Goal: Transaction & Acquisition: Purchase product/service

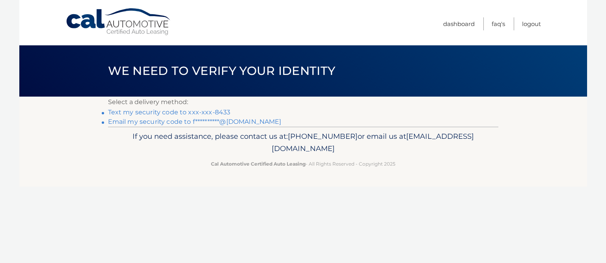
click at [207, 112] on link "Text my security code to xxx-xxx-8433" at bounding box center [169, 111] width 123 height 7
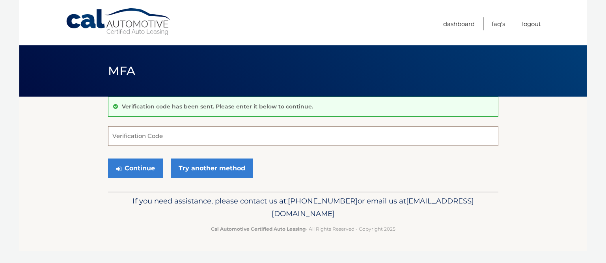
click at [186, 135] on input "Verification Code" at bounding box center [303, 136] width 390 height 20
click at [164, 134] on input "Verification Code" at bounding box center [303, 136] width 390 height 20
type input "944089"
click at [142, 169] on button "Continue" at bounding box center [135, 168] width 55 height 20
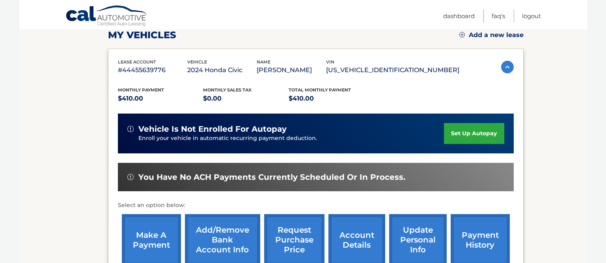
scroll to position [116, 0]
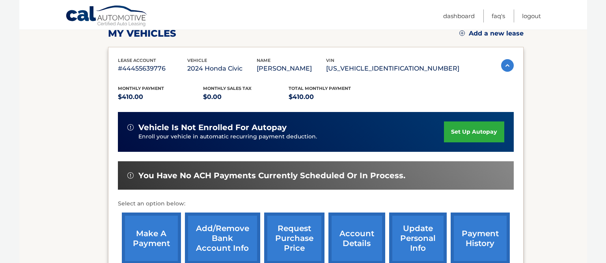
click at [168, 237] on link "make a payment" at bounding box center [151, 238] width 59 height 52
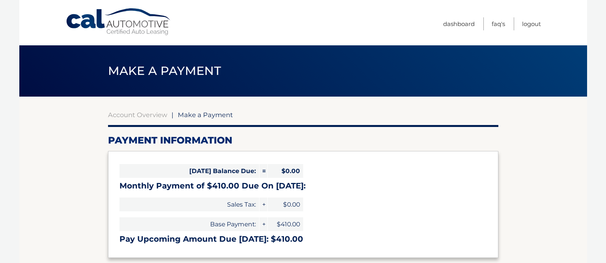
select select "YzNiZTI5ZDMtOGY5MS00N2RhLTkyYjUtODA3ZDJmZDY1M2Yy"
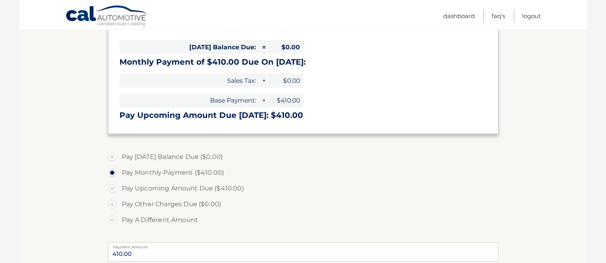
scroll to position [137, 0]
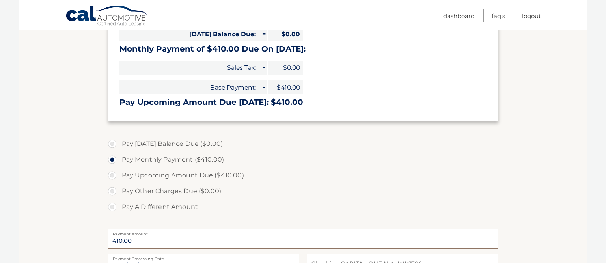
click at [135, 241] on input "410.00" at bounding box center [303, 239] width 390 height 20
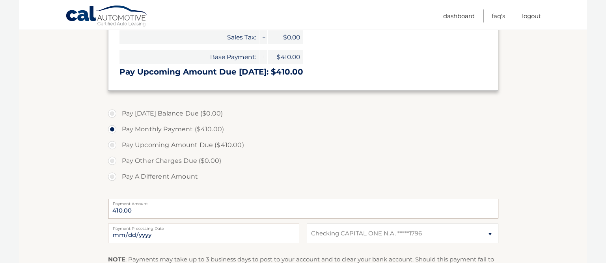
scroll to position [173, 0]
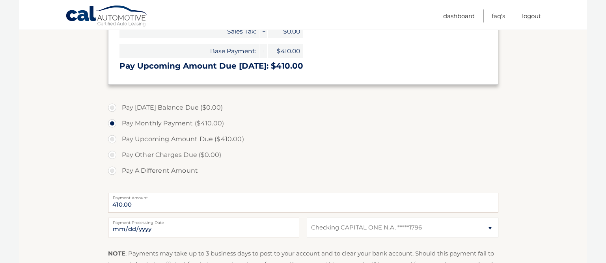
click at [116, 171] on label "Pay A Different Amount" at bounding box center [303, 171] width 390 height 16
click at [116, 171] on input "Pay A Different Amount" at bounding box center [115, 169] width 8 height 13
radio input "true"
type input "205.00"
click at [93, 229] on section "Account Overview | Make a Payment Payment Information Today's Balance Due: = $0…" at bounding box center [303, 127] width 568 height 407
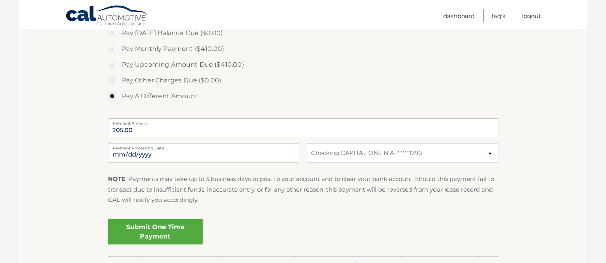
scroll to position [300, 0]
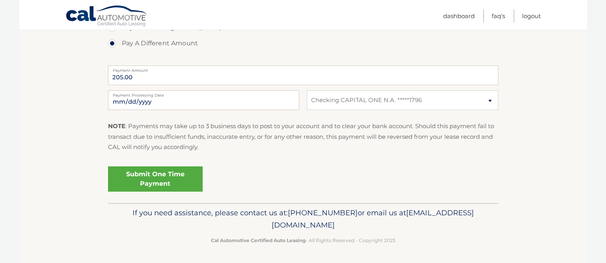
click at [145, 184] on link "Submit One Time Payment" at bounding box center [155, 178] width 95 height 25
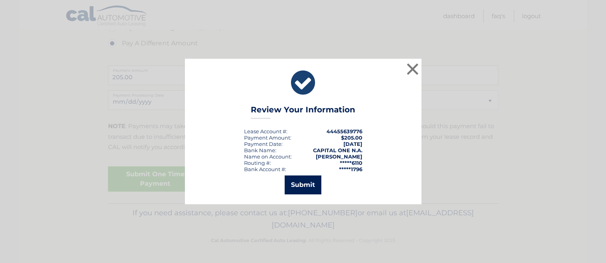
click at [294, 187] on button "Submit" at bounding box center [303, 184] width 37 height 19
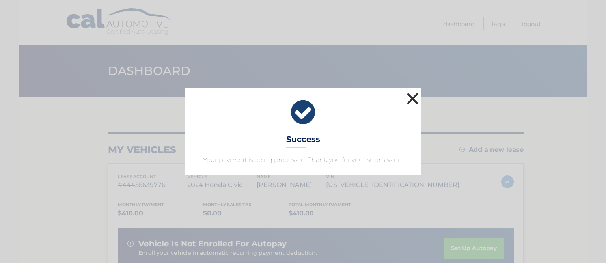
click at [413, 100] on button "×" at bounding box center [413, 99] width 16 height 16
